Goal: Transaction & Acquisition: Purchase product/service

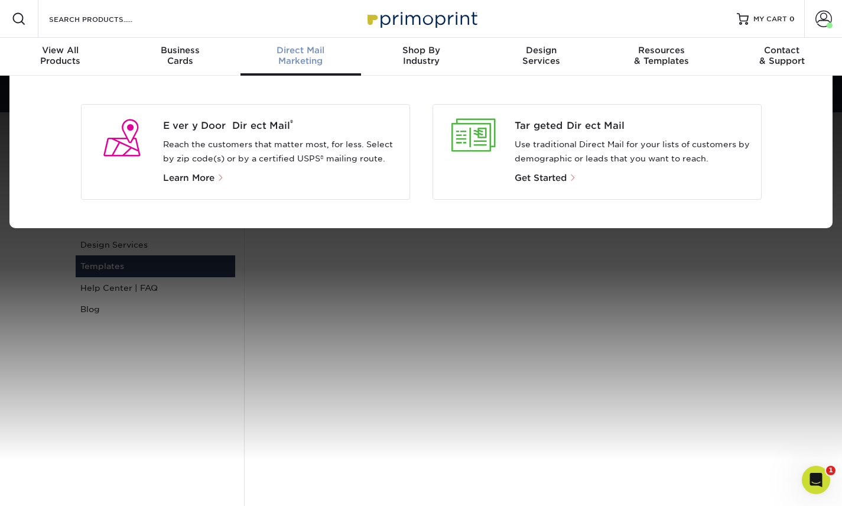
click at [320, 138] on p "Reach the customers that matter most, for less. Select by zip code(s) or by a c…" at bounding box center [281, 152] width 237 height 28
click at [229, 128] on span "Every Door Direct Mail ®" at bounding box center [281, 126] width 237 height 14
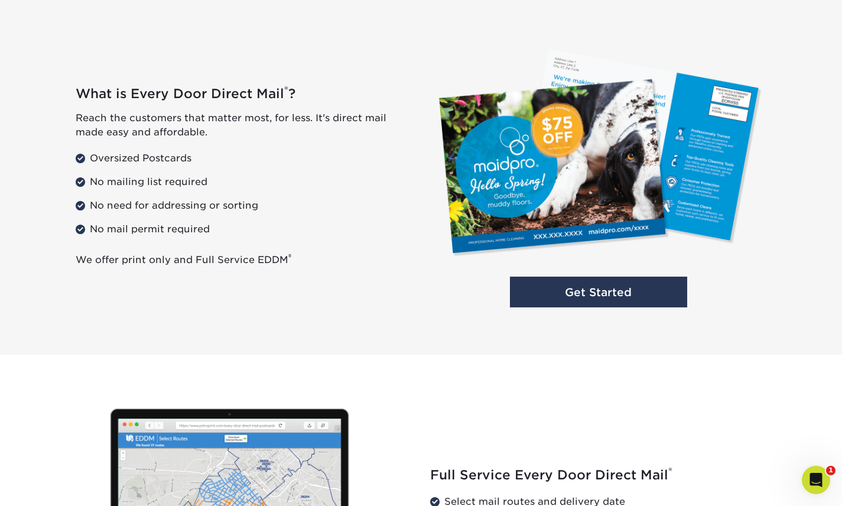
scroll to position [849, 0]
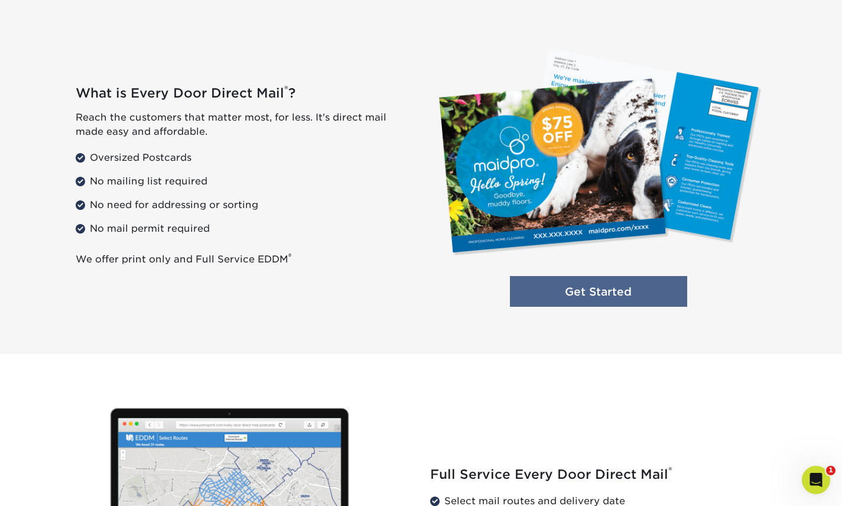
click at [609, 294] on link "Get Started" at bounding box center [598, 291] width 177 height 31
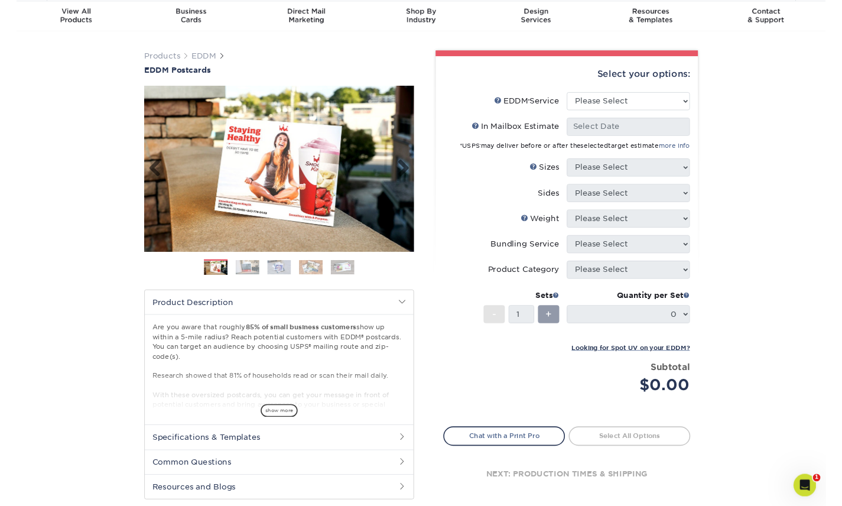
scroll to position [48, 0]
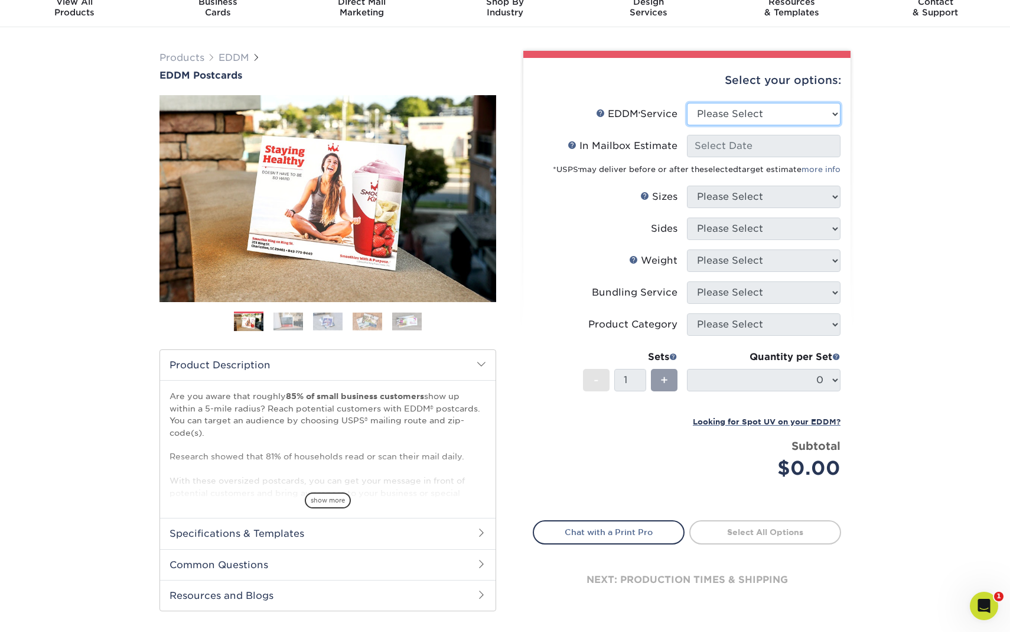
click at [703, 118] on select "Please Select Full Service Print Only" at bounding box center [764, 114] width 154 height 22
select select "full_service"
click at [687, 103] on select "Please Select Full Service Print Only" at bounding box center [764, 114] width 154 height 22
select select "-1"
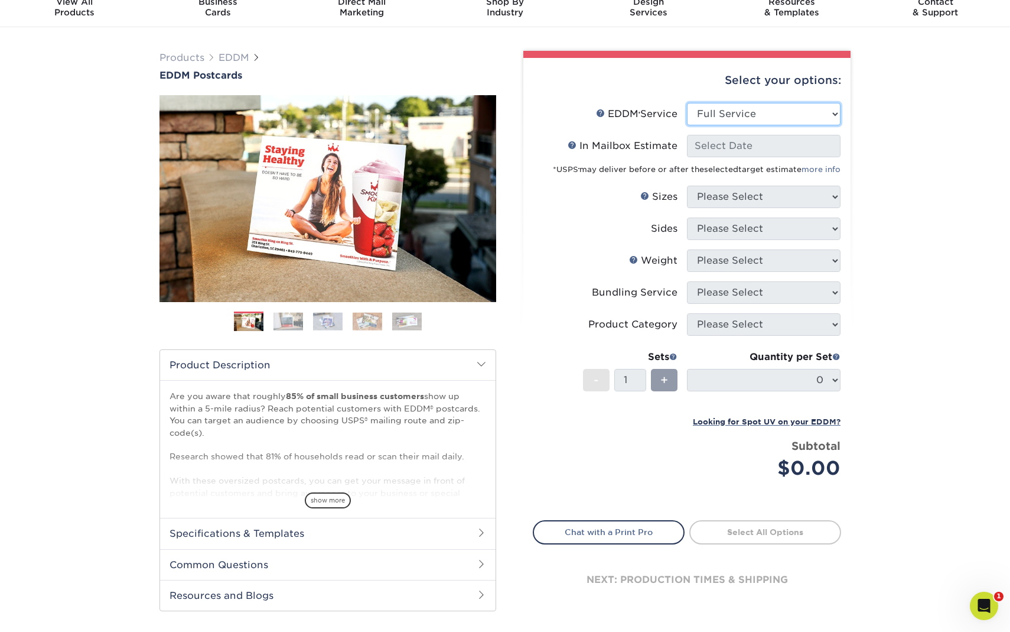
select select "-1"
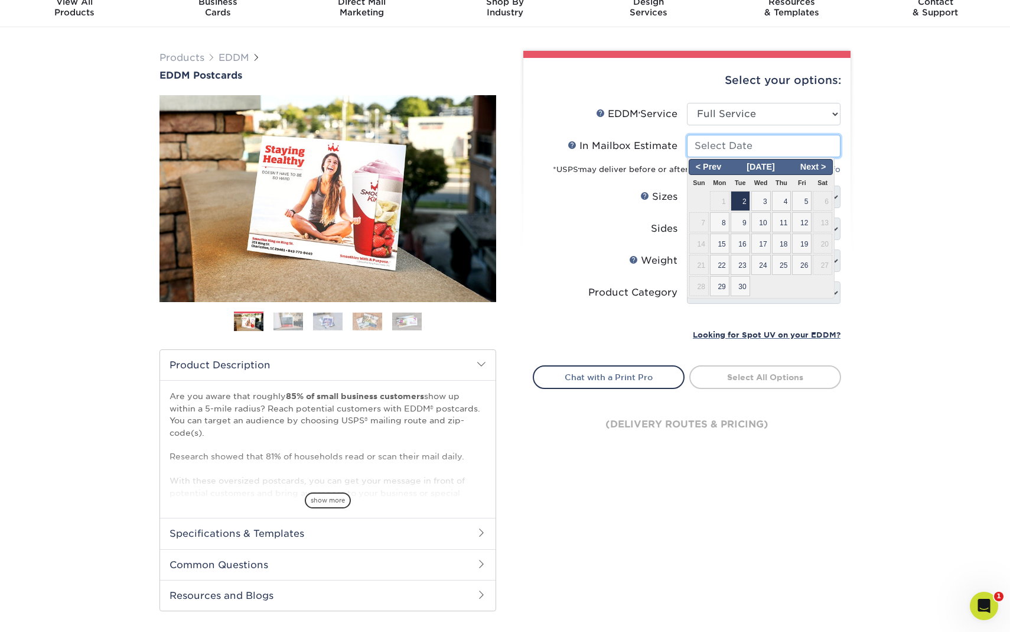
click at [774, 147] on input "In Mailbox Estimate Help In Mailbox Estimate" at bounding box center [764, 146] width 154 height 22
click at [746, 199] on span "2" at bounding box center [741, 201] width 20 height 20
type input "[DATE]"
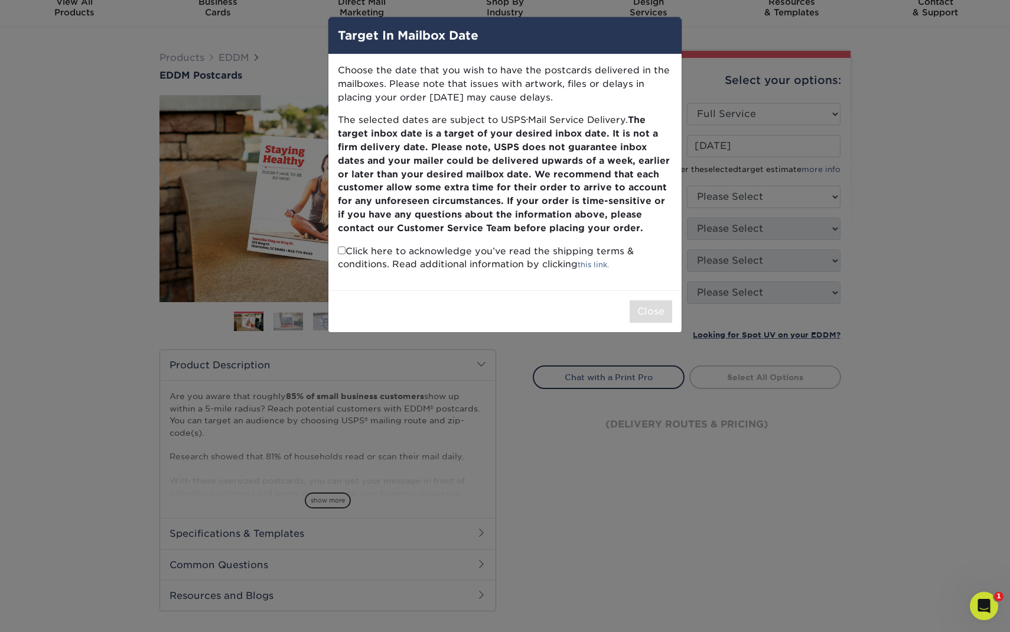
click at [341, 248] on input "checkbox" at bounding box center [342, 250] width 8 height 8
checkbox input "true"
click at [644, 319] on button "Close" at bounding box center [651, 311] width 43 height 22
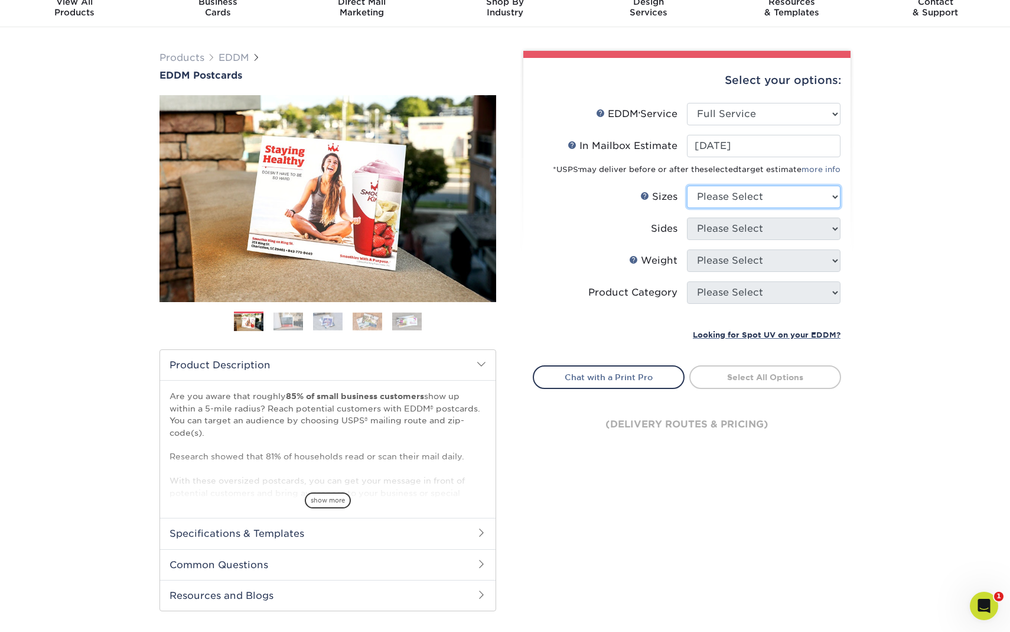
click at [807, 199] on select "Please Select 4.5" x 12" 6" x 12" 6.5" x 8" 6.5" x 9" 6.5" x 12" 7" x 8.5" 8" x…" at bounding box center [764, 197] width 154 height 22
click at [759, 199] on select "Please Select 4.5" x 12" 6" x 12" 6.5" x 8" 6.5" x 9" 6.5" x 12" 7" x 8.5" 8" x…" at bounding box center [764, 197] width 154 height 22
click at [791, 197] on select "Please Select 4.5" x 12" 6" x 12" 6.5" x 8" 6.5" x 9" 6.5" x 12" 7" x 8.5" 8" x…" at bounding box center [764, 197] width 154 height 22
select select "8.50x11.00"
click at [687, 186] on select "Please Select 4.5" x 12" 6" x 12" 6.5" x 8" 6.5" x 9" 6.5" x 12" 7" x 8.5" 8" x…" at bounding box center [764, 197] width 154 height 22
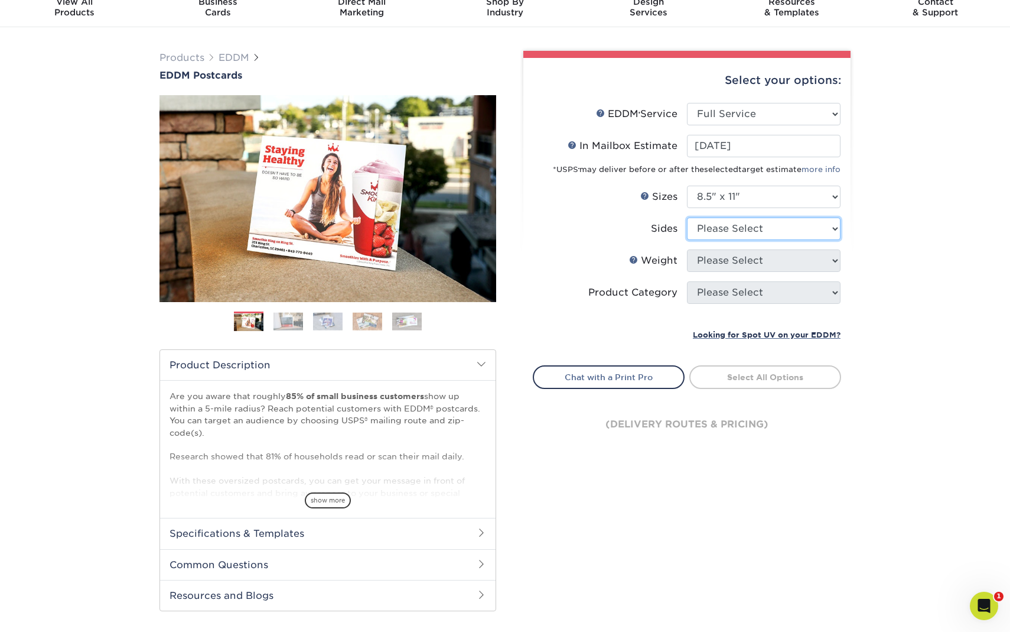
click at [781, 224] on select "Please Select Print Both Sides Print Front Only" at bounding box center [764, 228] width 154 height 22
select select "13abbda7-1d64-4f25-8bb2-c179b224825d"
click at [687, 217] on select "Please Select Print Both Sides Print Front Only" at bounding box center [764, 228] width 154 height 22
click at [805, 255] on select "Please Select 16PT 14PT" at bounding box center [764, 260] width 154 height 22
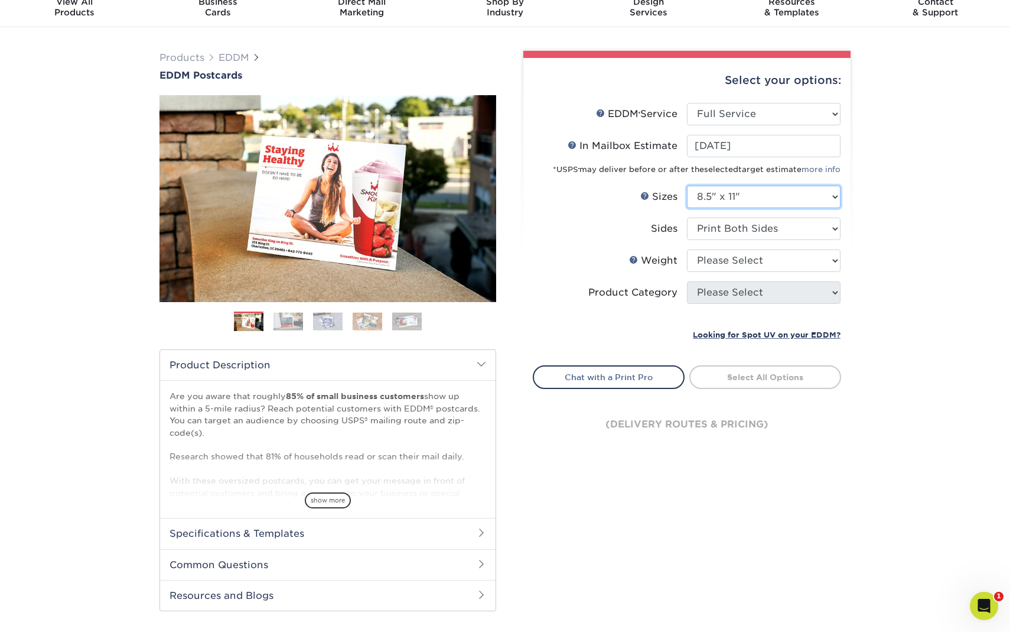
click at [811, 193] on select "Please Select 4.5" x 12" 6" x 12" 6.5" x 8" 6.5" x 9" 6.5" x 12" 7" x 8.5" 8" x…" at bounding box center [764, 197] width 154 height 22
select select "6.50x9.00"
click at [687, 186] on select "Please Select 4.5" x 12" 6" x 12" 6.5" x 8" 6.5" x 9" 6.5" x 12" 7" x 8.5" 8" x…" at bounding box center [764, 197] width 154 height 22
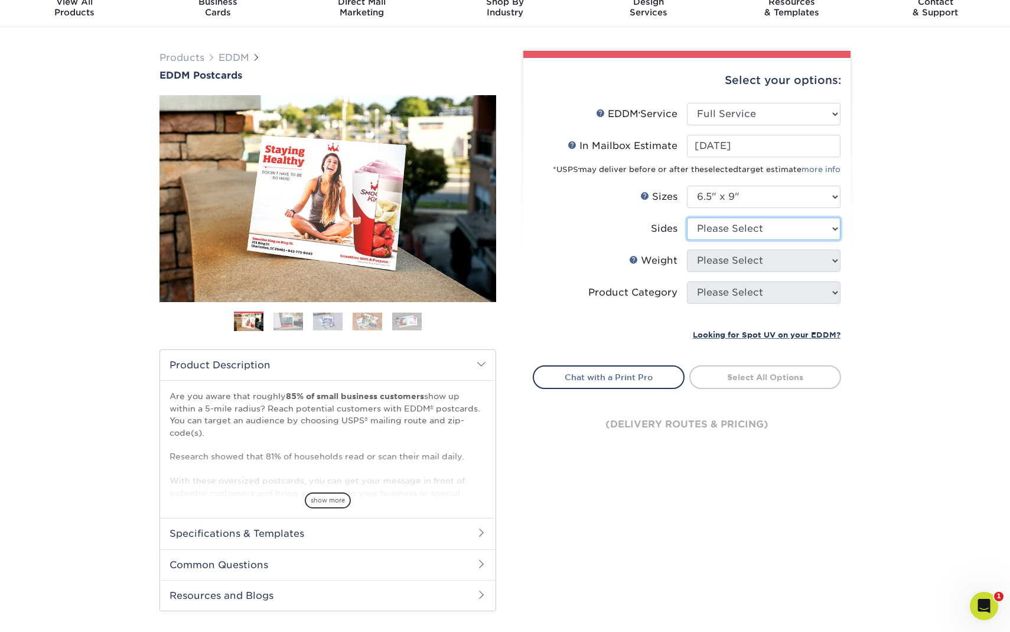
click at [794, 229] on select "Please Select Print Both Sides Print Front Only" at bounding box center [764, 228] width 154 height 22
select select "13abbda7-1d64-4f25-8bb2-c179b224825d"
click at [687, 217] on select "Please Select Print Both Sides Print Front Only" at bounding box center [764, 228] width 154 height 22
click at [789, 261] on select "Please Select 16PT 14PT" at bounding box center [764, 260] width 154 height 22
click at [687, 249] on select "Please Select 16PT 14PT" at bounding box center [764, 260] width 154 height 22
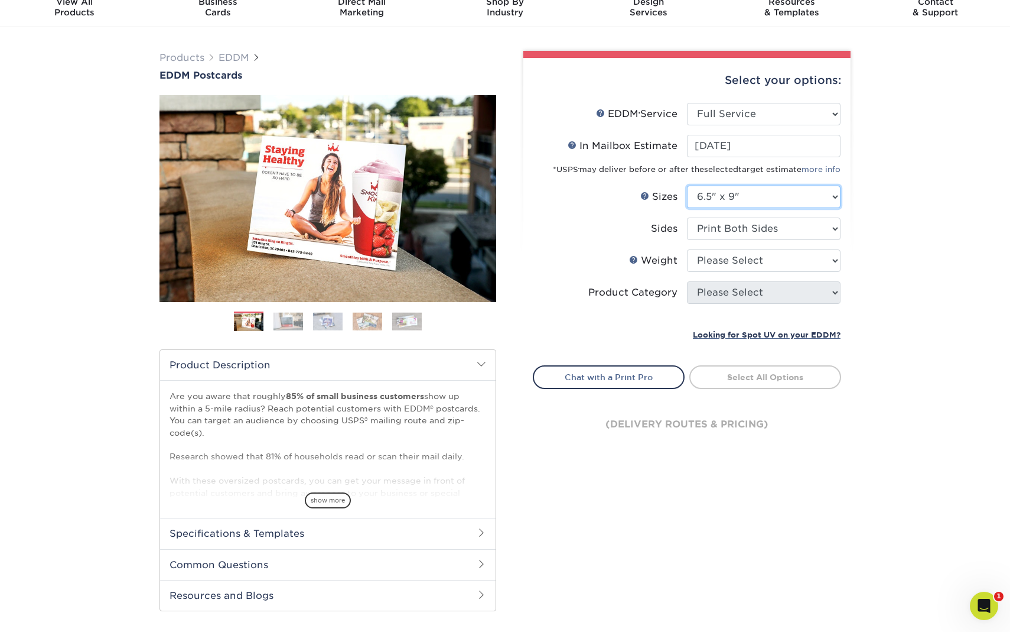
click at [740, 193] on select "Please Select 4.5" x 12" 6" x 12" 6.5" x 8" 6.5" x 9" 6.5" x 12" 7" x 8.5" 8" x…" at bounding box center [764, 197] width 154 height 22
click at [754, 202] on select "Please Select 4.5" x 12" 6" x 12" 6.5" x 8" 6.5" x 9" 6.5" x 12" 7" x 8.5" 8" x…" at bounding box center [764, 197] width 154 height 22
select select "9.00x11.00"
click at [687, 186] on select "Please Select 4.5" x 12" 6" x 12" 6.5" x 8" 6.5" x 9" 6.5" x 12" 7" x 8.5" 8" x…" at bounding box center [764, 197] width 154 height 22
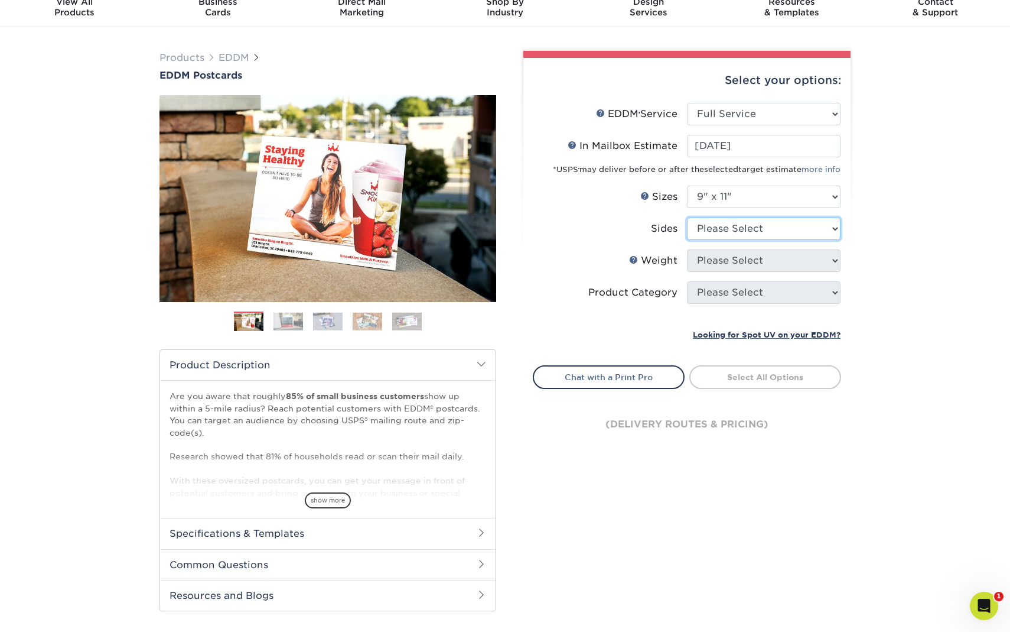
click at [750, 235] on select "Please Select Print Both Sides Print Front Only" at bounding box center [764, 228] width 154 height 22
select select "13abbda7-1d64-4f25-8bb2-c179b224825d"
click at [687, 217] on select "Please Select Print Both Sides Print Front Only" at bounding box center [764, 228] width 154 height 22
click at [755, 261] on select "Please Select 16PT 14PT" at bounding box center [764, 260] width 154 height 22
select select "16PT"
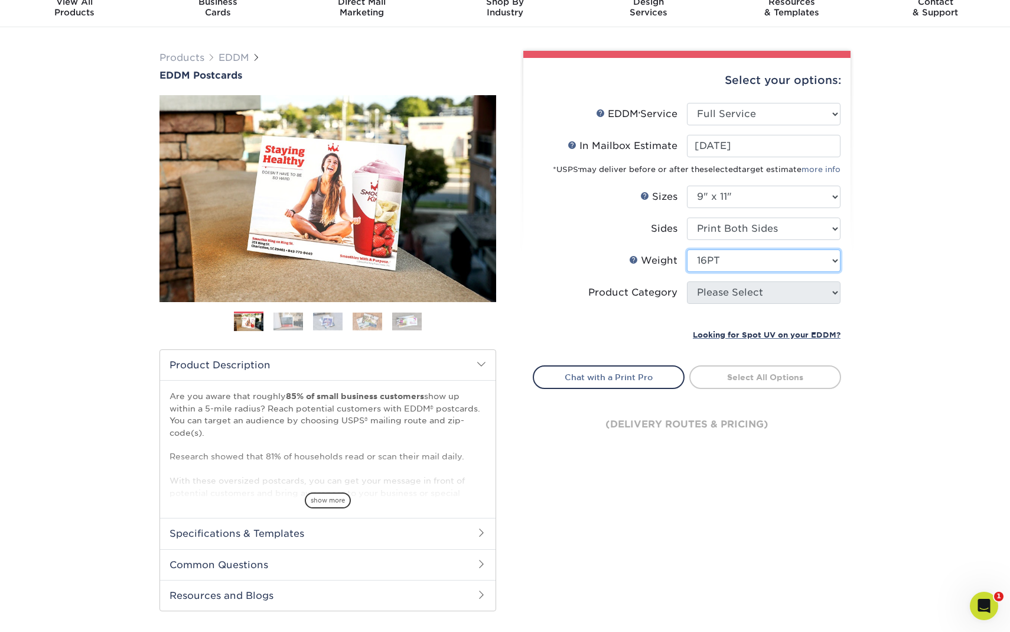
click at [687, 249] on select "Please Select 16PT 14PT" at bounding box center [764, 260] width 154 height 22
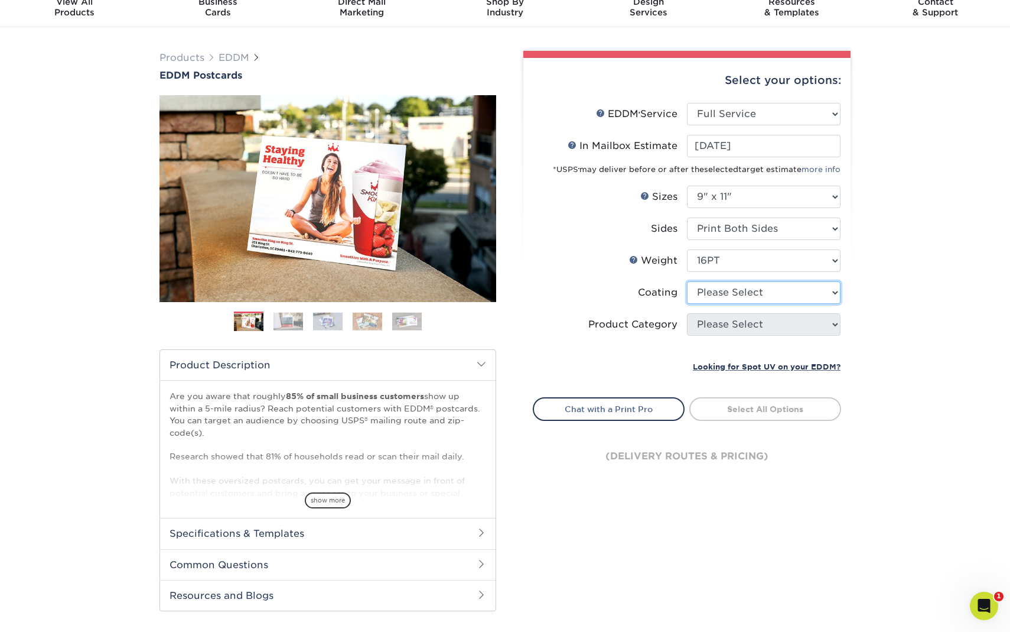
click at [766, 291] on select at bounding box center [764, 292] width 154 height 22
click at [772, 202] on select "Please Select 4.5" x 12" 6" x 12" 6.5" x 8" 6.5" x 9" 6.5" x 12" 7" x 8.5" 8" x…" at bounding box center [764, 197] width 154 height 22
click at [774, 196] on select "Please Select 4.5" x 12" 6" x 12" 6.5" x 8" 6.5" x 9" 6.5" x 12" 7" x 8.5" 8" x…" at bounding box center [764, 197] width 154 height 22
click at [824, 197] on select "Please Select 4.5" x 12" 6" x 12" 6.5" x 8" 6.5" x 9" 6.5" x 12" 7" x 8.5" 8" x…" at bounding box center [764, 197] width 154 height 22
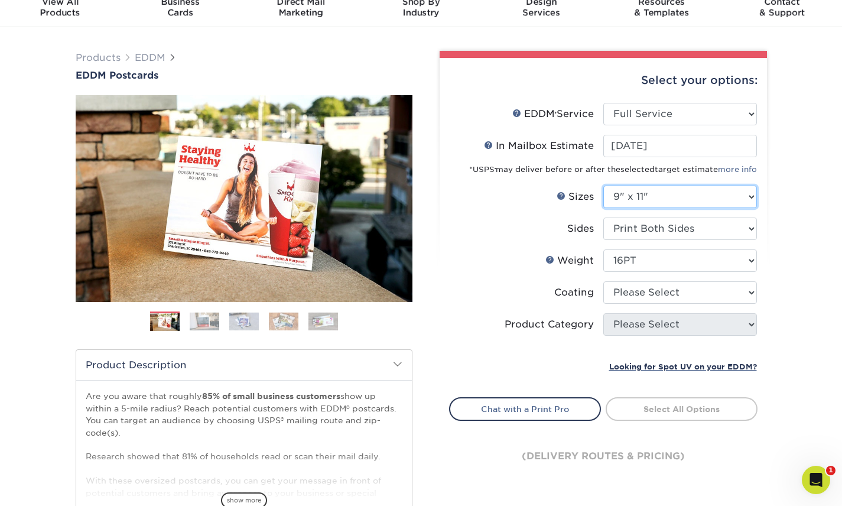
click at [685, 201] on select "Please Select 4.5" x 12" 6" x 12" 6.5" x 8" 6.5" x 9" 6.5" x 12" 7" x 8.5" 8" x…" at bounding box center [680, 197] width 154 height 22
click at [704, 197] on select "Please Select 4.5" x 12" 6" x 12" 6.5" x 8" 6.5" x 9" 6.5" x 12" 7" x 8.5" 8" x…" at bounding box center [680, 197] width 154 height 22
click at [693, 196] on select "Please Select 4.5" x 12" 6" x 12" 6.5" x 8" 6.5" x 9" 6.5" x 12" 7" x 8.5" 8" x…" at bounding box center [680, 197] width 154 height 22
click at [687, 196] on select "Please Select 4.5" x 12" 6" x 12" 6.5" x 8" 6.5" x 9" 6.5" x 12" 7" x 8.5" 8" x…" at bounding box center [680, 197] width 154 height 22
